Goal: Communication & Community: Answer question/provide support

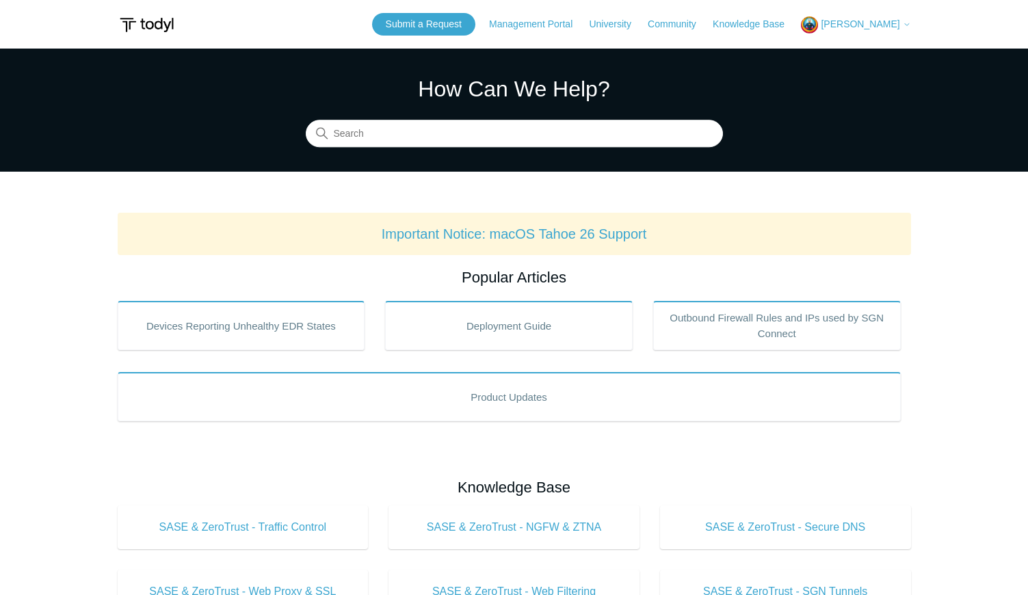
click at [854, 27] on span "[PERSON_NAME]" at bounding box center [860, 23] width 79 height 11
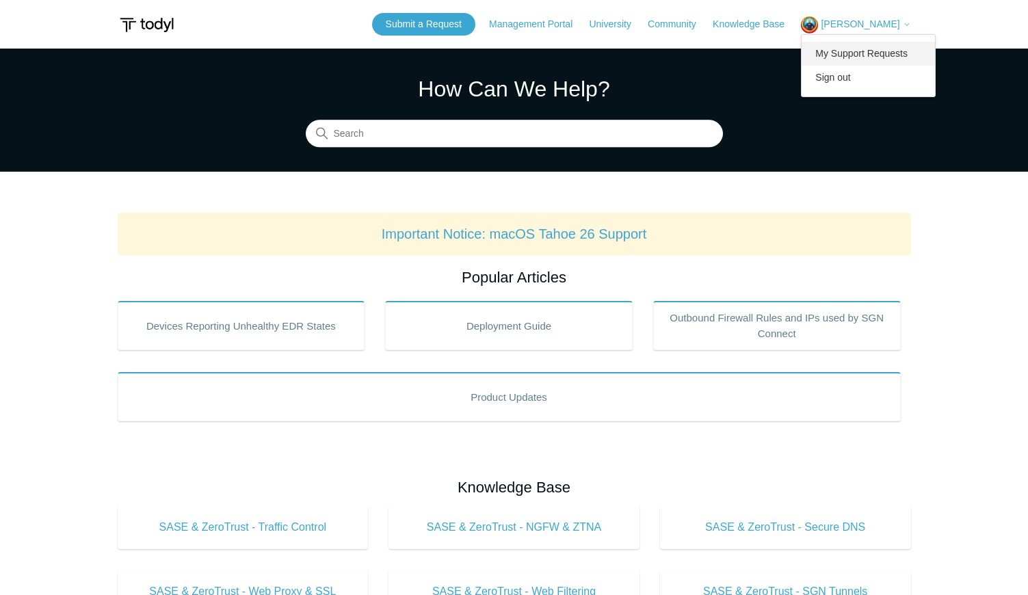
click at [855, 51] on link "My Support Requests" at bounding box center [867, 54] width 133 height 24
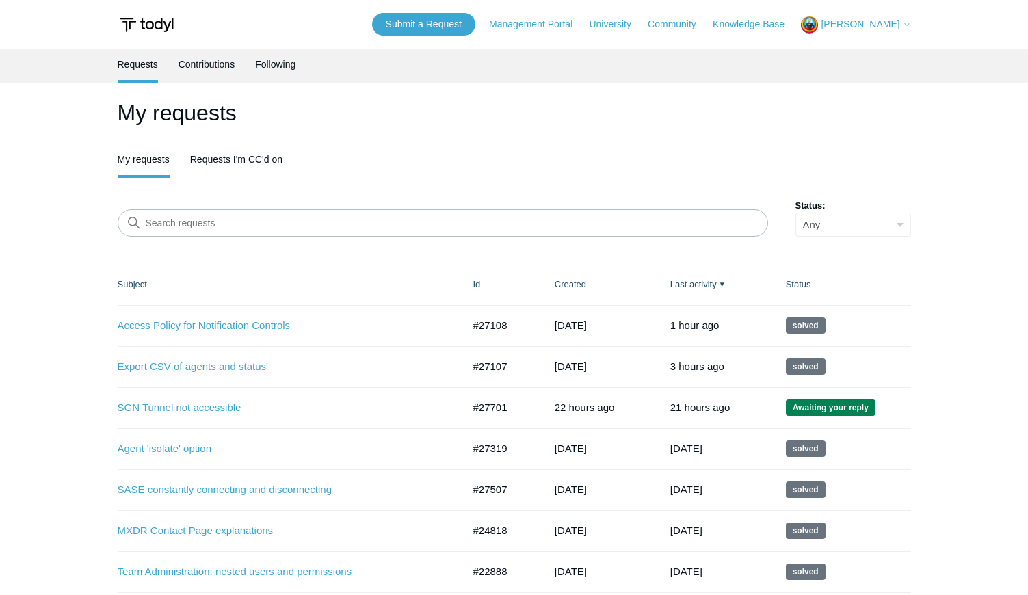
click at [207, 412] on link "SGN Tunnel not accessible" at bounding box center [280, 408] width 325 height 16
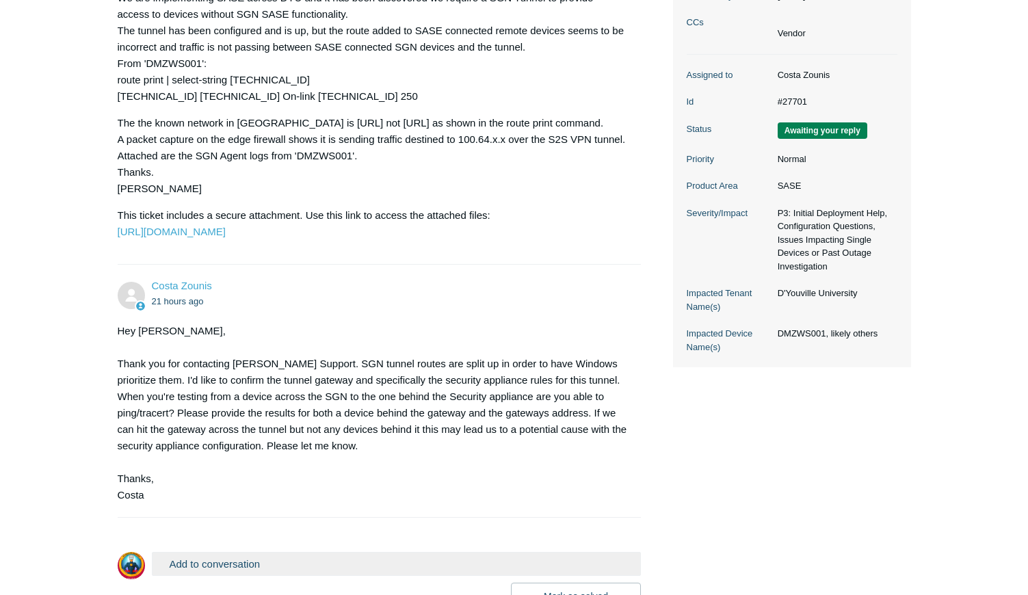
scroll to position [418, 0]
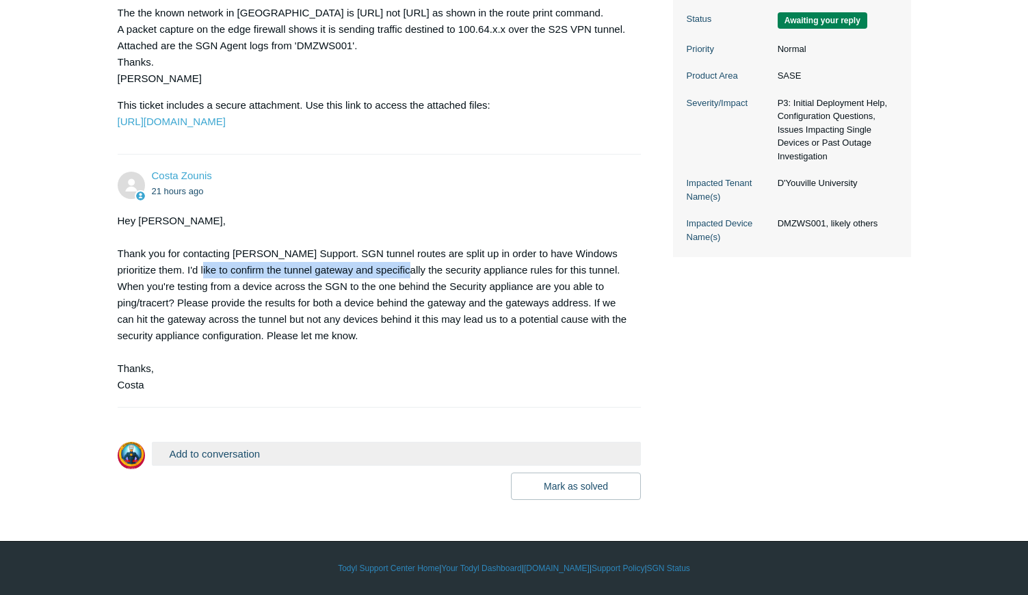
drag, startPoint x: 191, startPoint y: 274, endPoint x: 401, endPoint y: 271, distance: 209.3
click at [401, 271] on div "Hey [PERSON_NAME], Thank you for contacting [PERSON_NAME] Support. SGN tunnel r…" at bounding box center [373, 303] width 510 height 181
click at [255, 272] on div "Hey [PERSON_NAME], Thank you for contacting [PERSON_NAME] Support. SGN tunnel r…" at bounding box center [373, 303] width 510 height 181
click at [280, 450] on button "Add to conversation" at bounding box center [397, 454] width 490 height 24
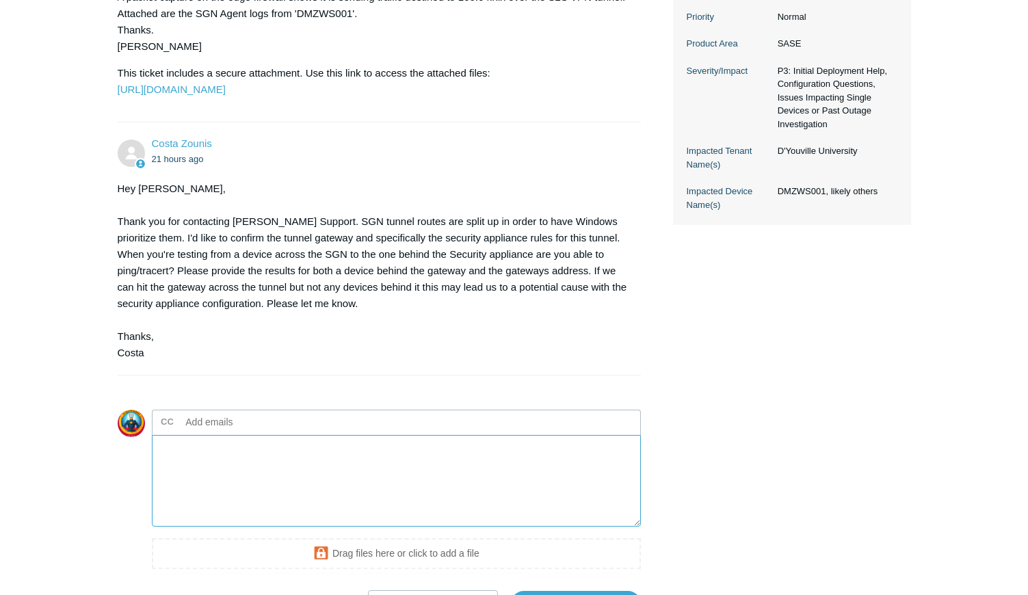
click at [261, 491] on textarea "Add your reply" at bounding box center [397, 481] width 490 height 92
paste textarea "PS C:\Users\Owner> nslookup dyudc001.stu.int.dyc.edu Server: sgn.secure.dns Add…"
click at [268, 492] on textarea "Add your reply" at bounding box center [397, 481] width 490 height 92
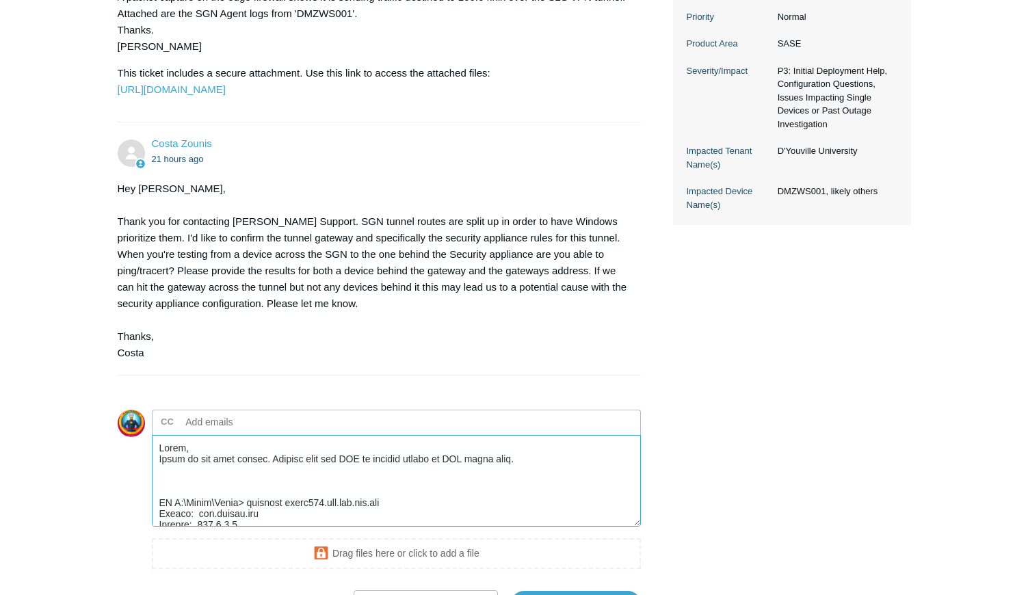
click at [416, 518] on textarea "Add your reply" at bounding box center [397, 481] width 490 height 92
drag, startPoint x: 532, startPoint y: 493, endPoint x: 544, endPoint y: 503, distance: 15.6
click at [533, 493] on textarea "Add your reply" at bounding box center [397, 481] width 490 height 92
click at [584, 496] on textarea "Add your reply" at bounding box center [397, 481] width 490 height 92
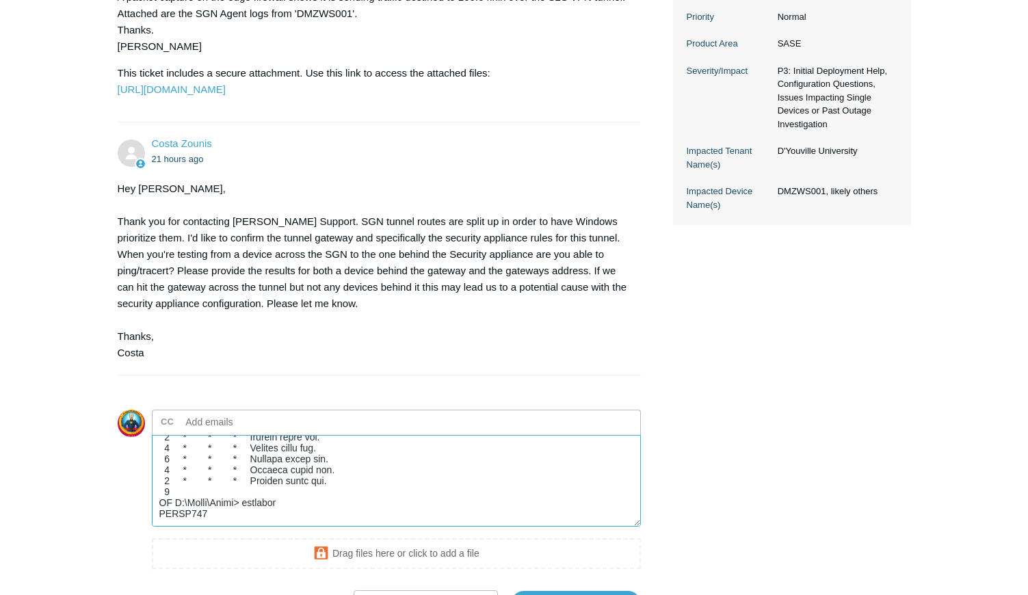
scroll to position [529, 0]
click at [281, 527] on textarea "Add your reply" at bounding box center [397, 481] width 490 height 92
click at [482, 527] on textarea "Add your reply" at bounding box center [397, 481] width 490 height 92
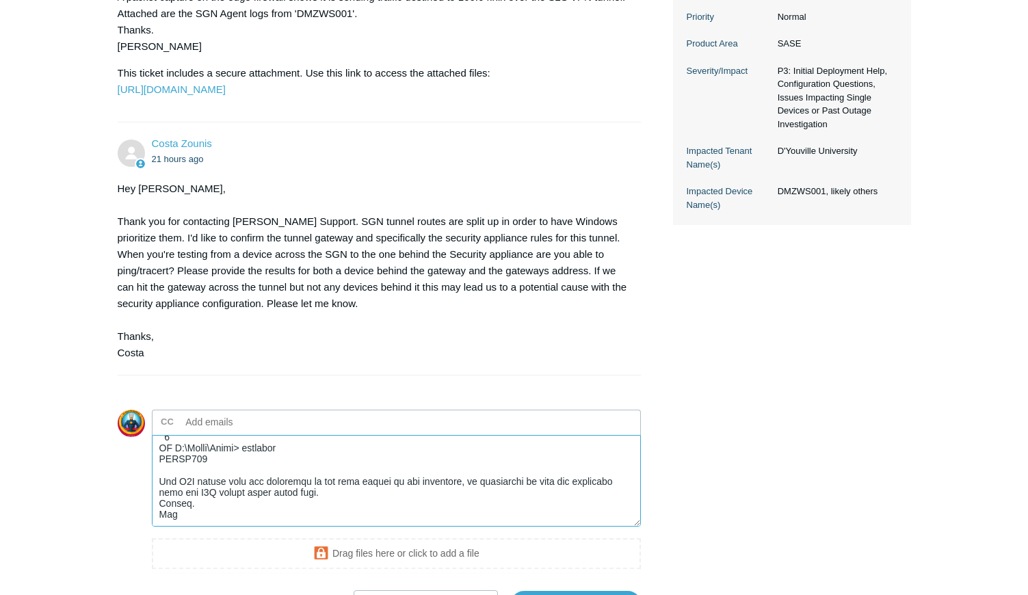
scroll to position [567, 0]
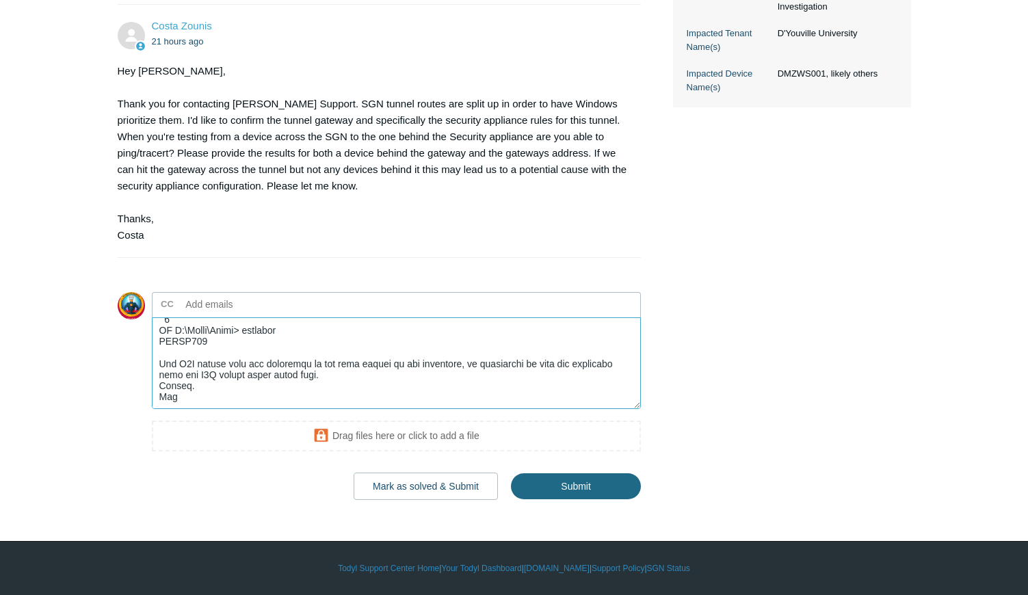
type textarea "Costa, Below is the test result. Pinging over the SGN to another device on SGN …"
click at [594, 486] on input "Submit" at bounding box center [576, 486] width 130 height 27
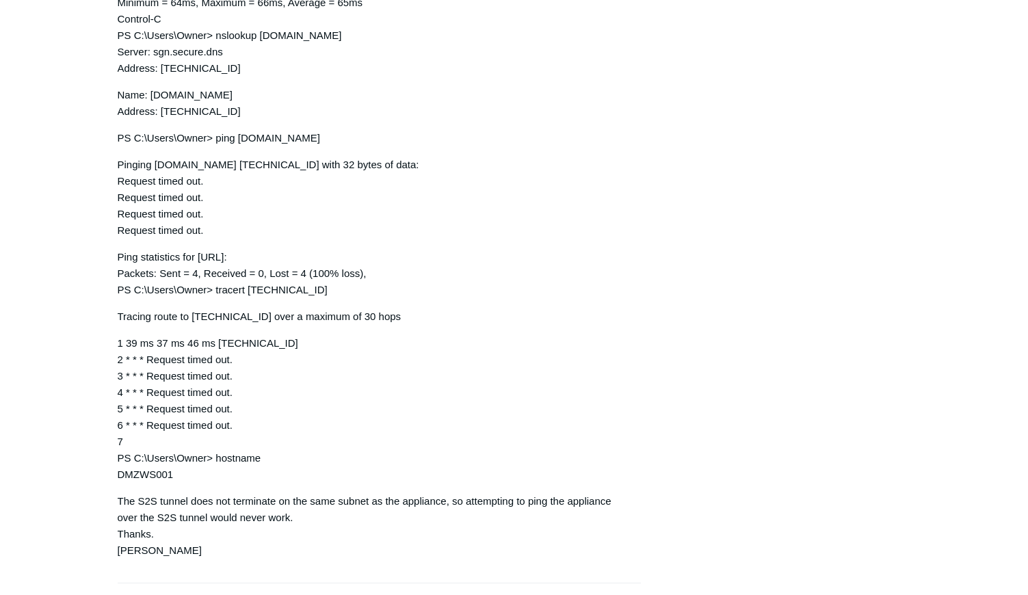
scroll to position [1391, 0]
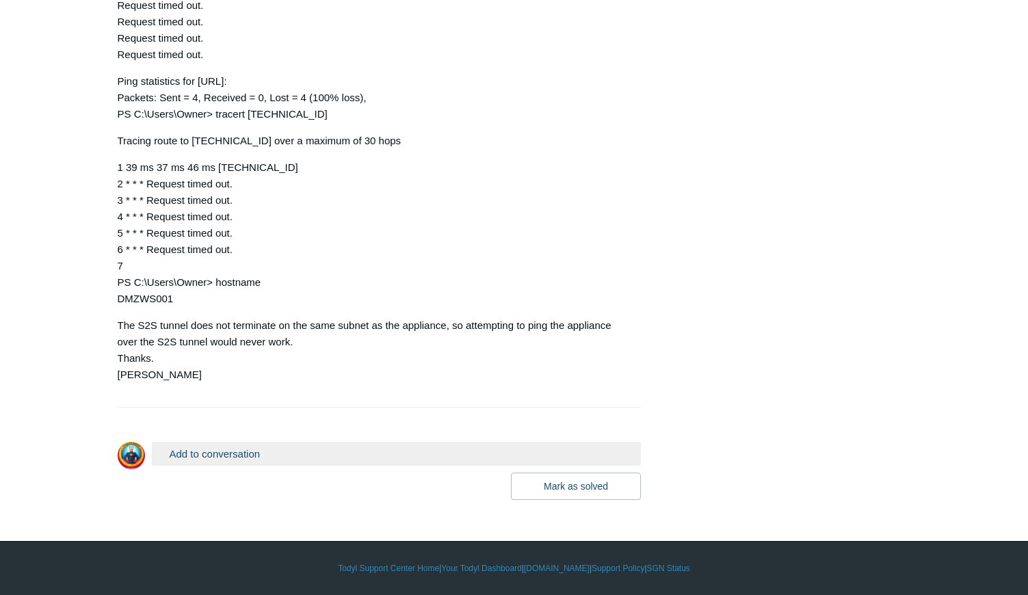
click at [282, 455] on button "Add to conversation" at bounding box center [397, 454] width 490 height 24
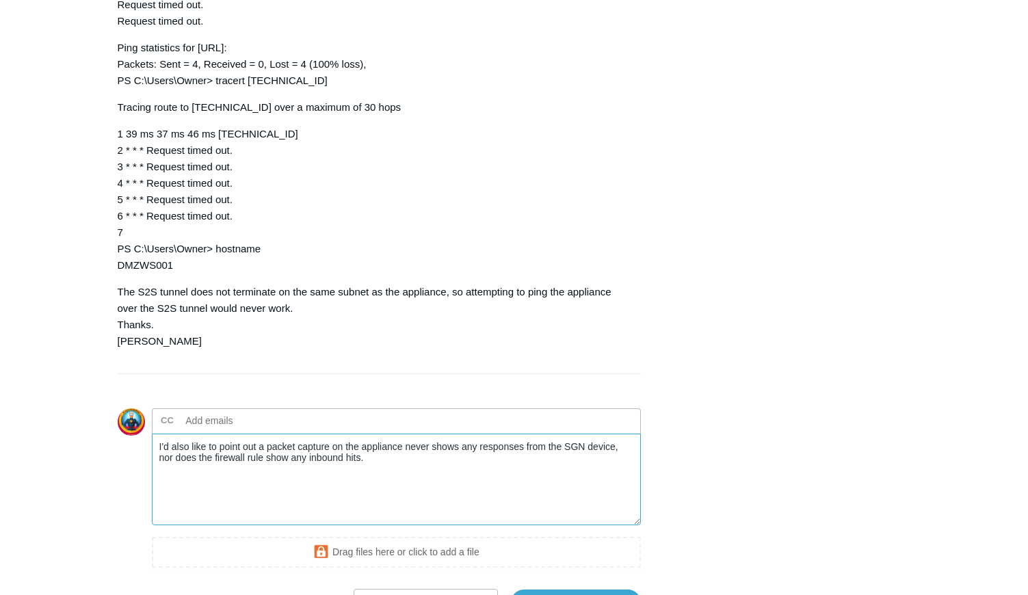
drag, startPoint x: 481, startPoint y: 479, endPoint x: 522, endPoint y: 479, distance: 41.0
click at [522, 479] on textarea "I'd also like to point out a packet capture on the appliance never shows any re…" at bounding box center [397, 480] width 490 height 92
click at [372, 504] on textarea "I'd also like to point out a packet capture on the appliance never shows any tr…" at bounding box center [397, 480] width 490 height 92
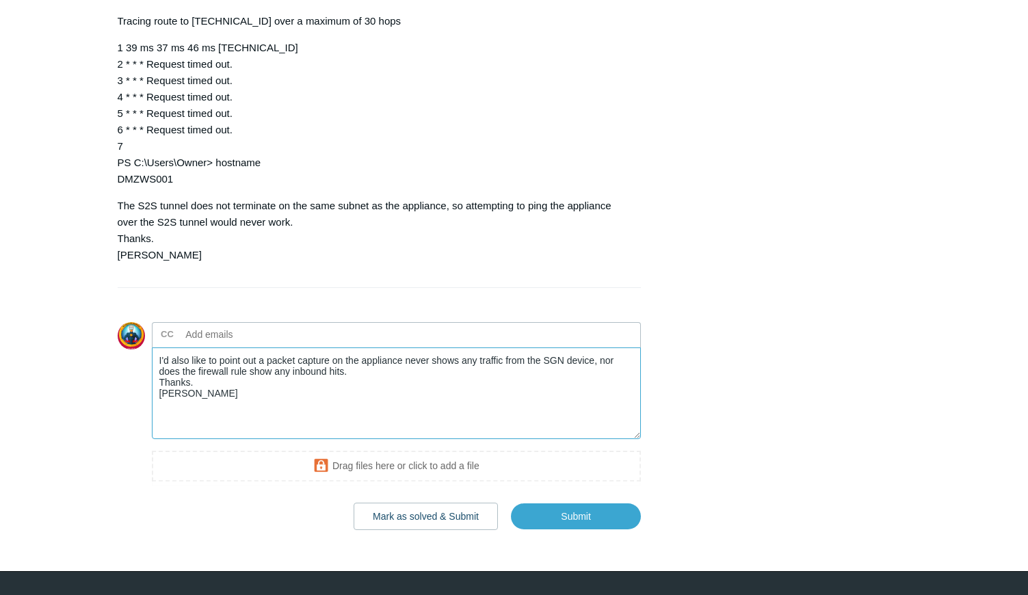
scroll to position [1538, 0]
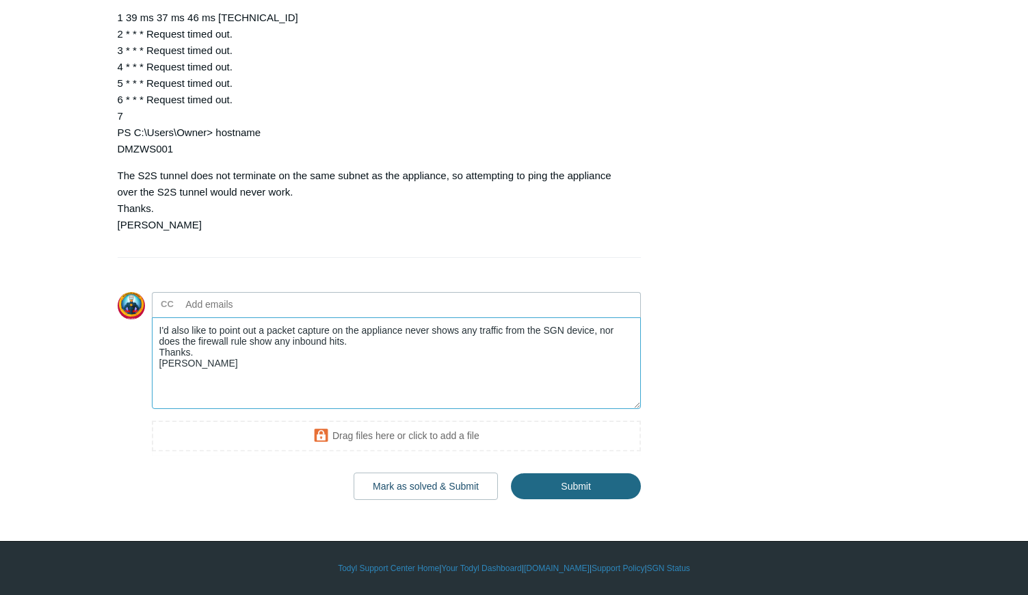
type textarea "I'd also like to point out a packet capture on the appliance never shows any tr…"
click at [546, 496] on input "Submit" at bounding box center [576, 486] width 130 height 27
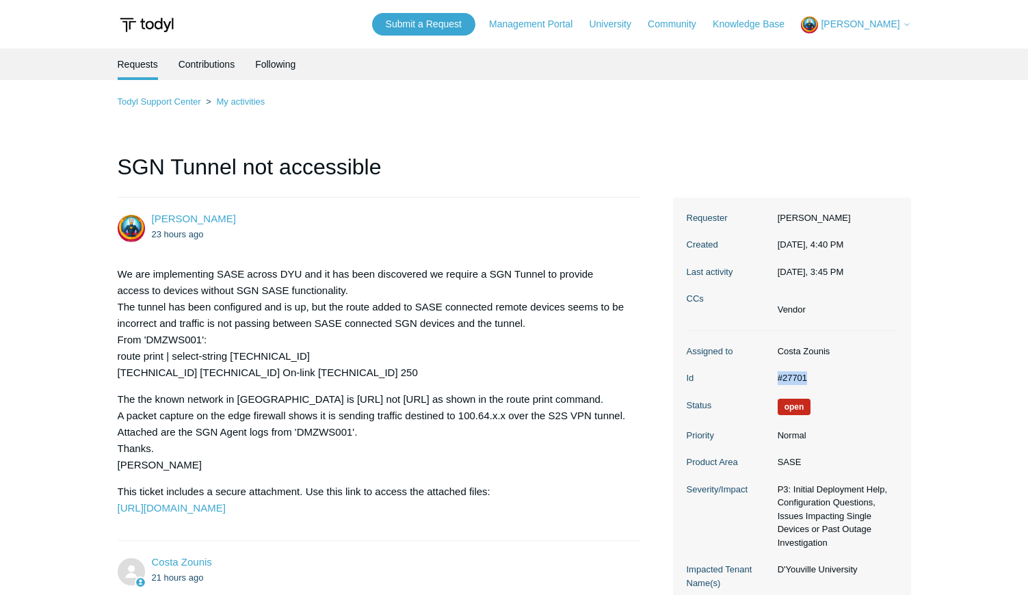
drag, startPoint x: 807, startPoint y: 377, endPoint x: 771, endPoint y: 380, distance: 35.7
click at [771, 380] on dd "#27701" at bounding box center [834, 378] width 127 height 14
copy dd "#27701"
